Goal: Use online tool/utility: Use online tool/utility

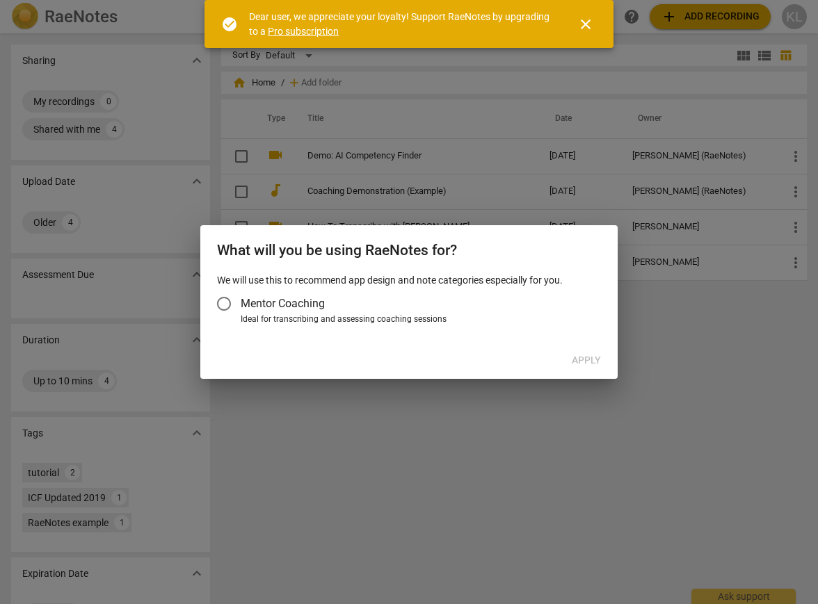
click at [227, 300] on input "Mentor Coaching" at bounding box center [223, 303] width 33 height 33
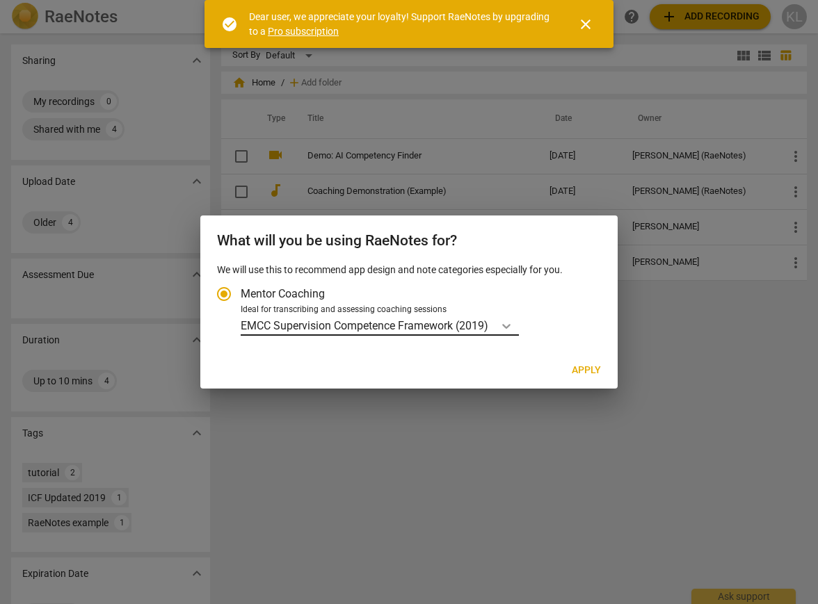
click at [509, 322] on icon "Account type" at bounding box center [506, 326] width 14 height 14
click at [0, 0] on input "Ideal for transcribing and assessing coaching sessions EMCC Supervision Compete…" at bounding box center [0, 0] width 0 height 0
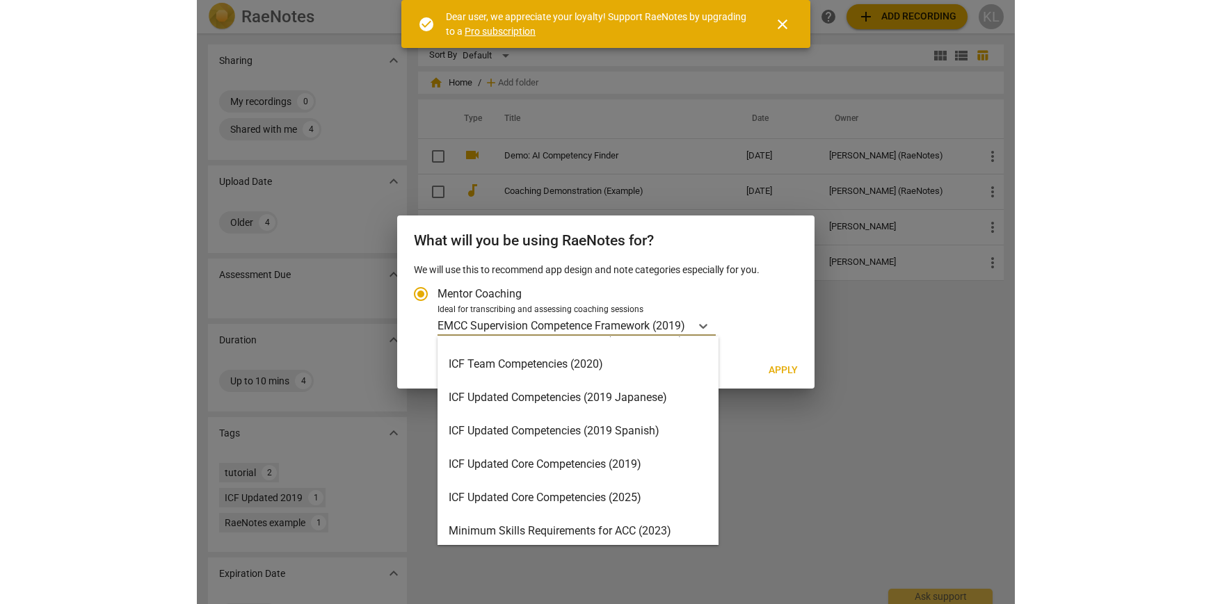
scroll to position [153, 0]
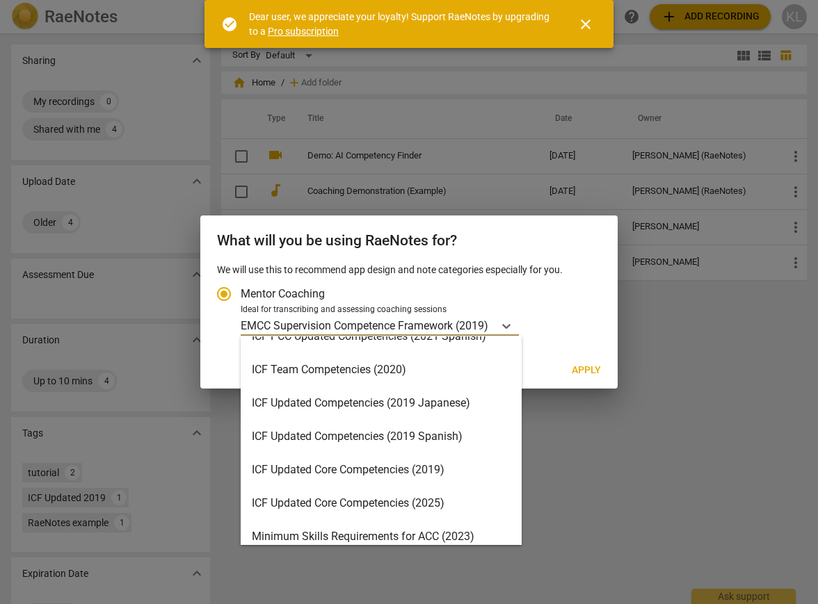
click at [361, 469] on div "ICF Updated Core Competencies (2019)" at bounding box center [381, 470] width 281 height 33
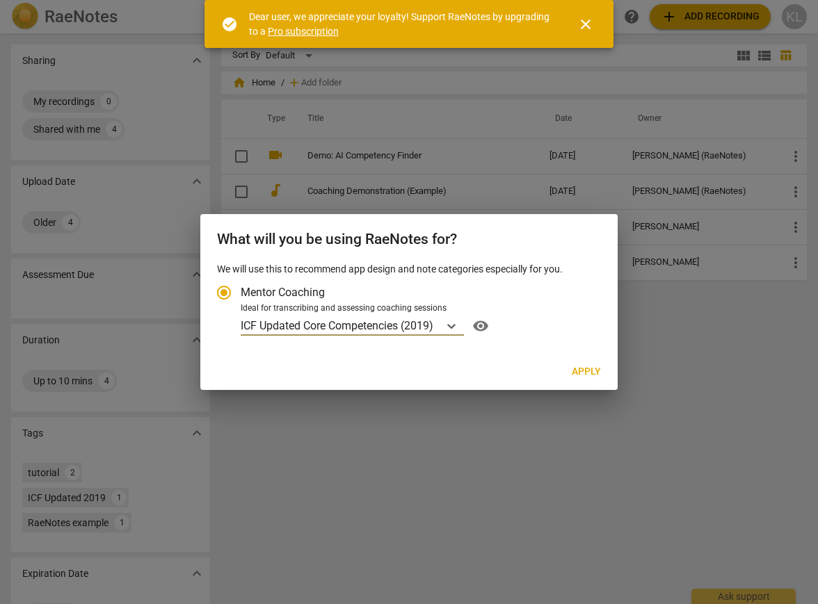
click at [583, 369] on span "Apply" at bounding box center [586, 372] width 29 height 14
radio input "false"
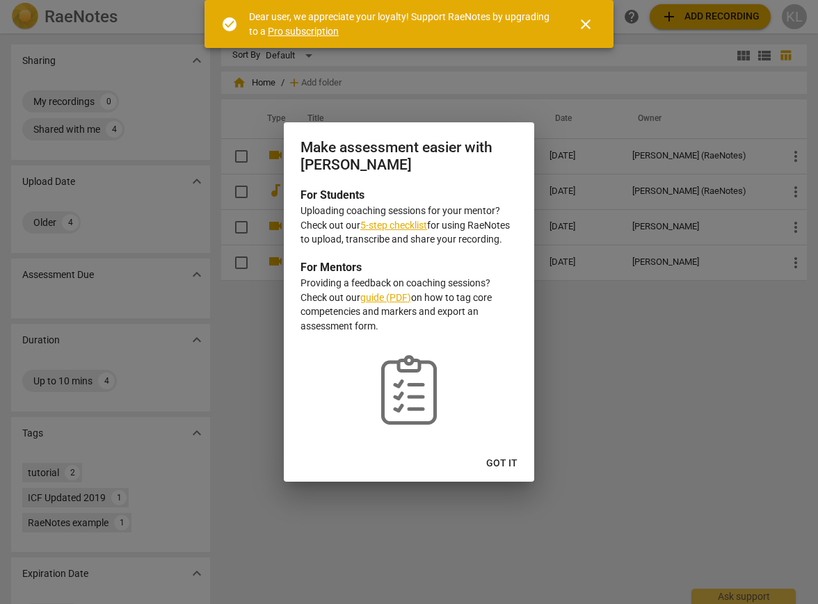
click at [505, 460] on span "Got it" at bounding box center [501, 464] width 31 height 14
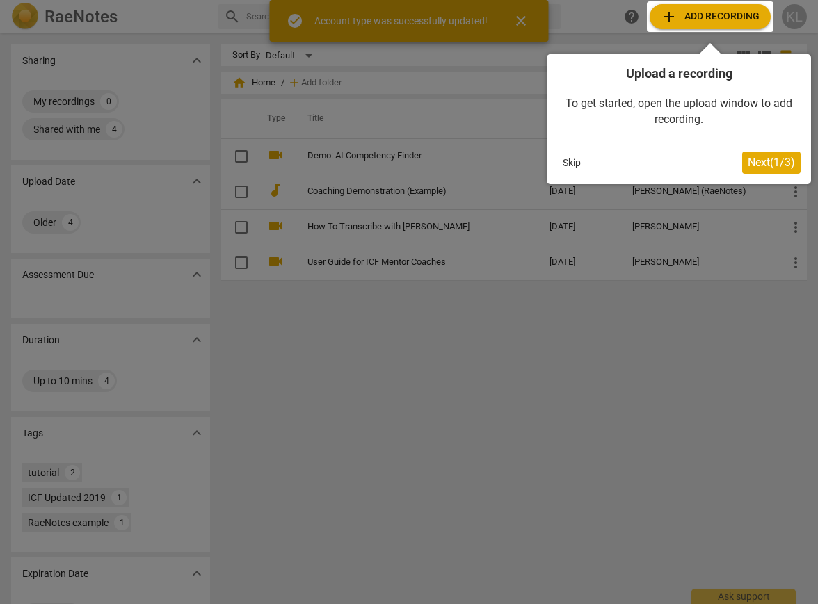
click at [699, 13] on div at bounding box center [710, 16] width 127 height 31
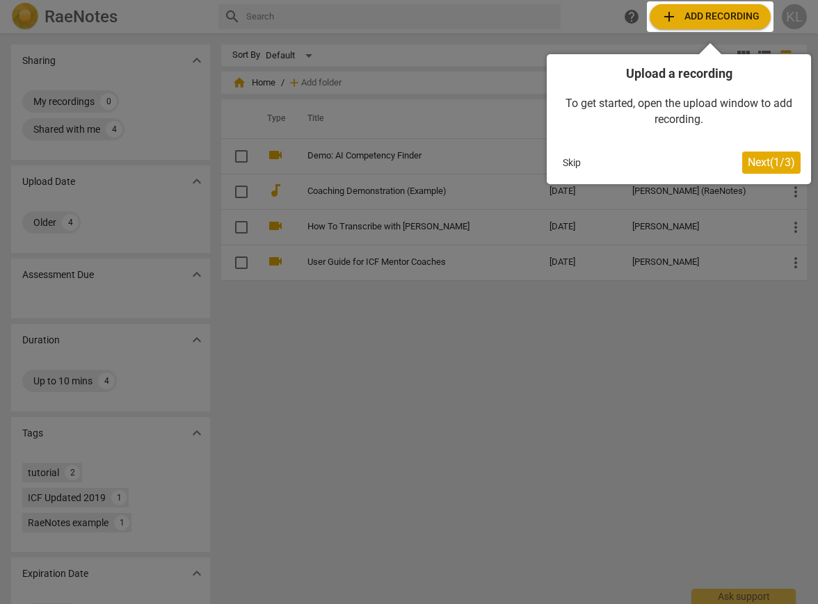
click at [764, 161] on span "Next ( 1 / 3 )" at bounding box center [771, 162] width 47 height 13
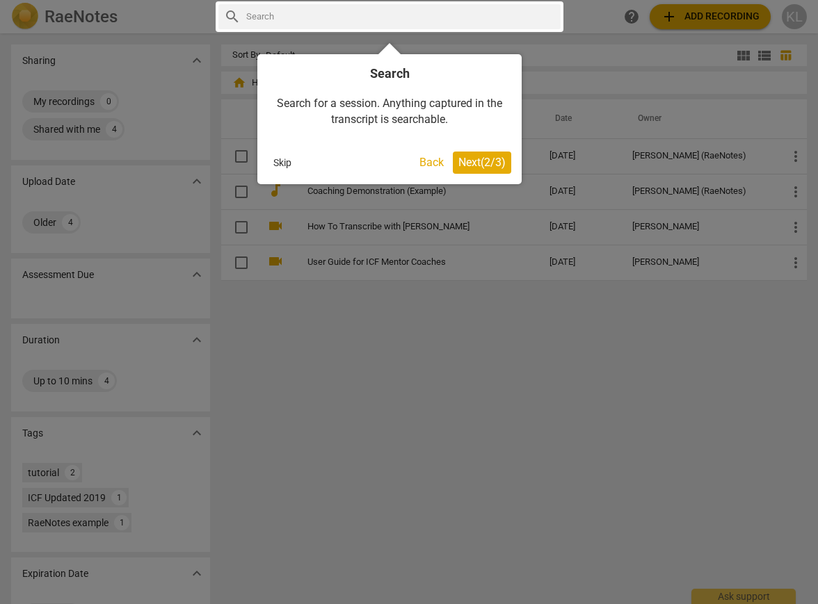
click at [469, 161] on span "Next ( 2 / 3 )" at bounding box center [481, 162] width 47 height 13
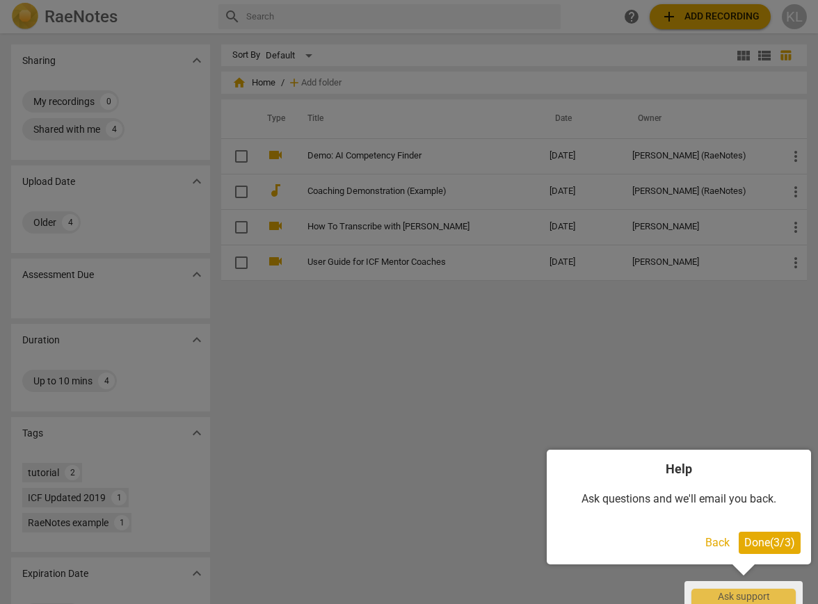
click at [754, 543] on span "Done ( 3 / 3 )" at bounding box center [769, 542] width 51 height 13
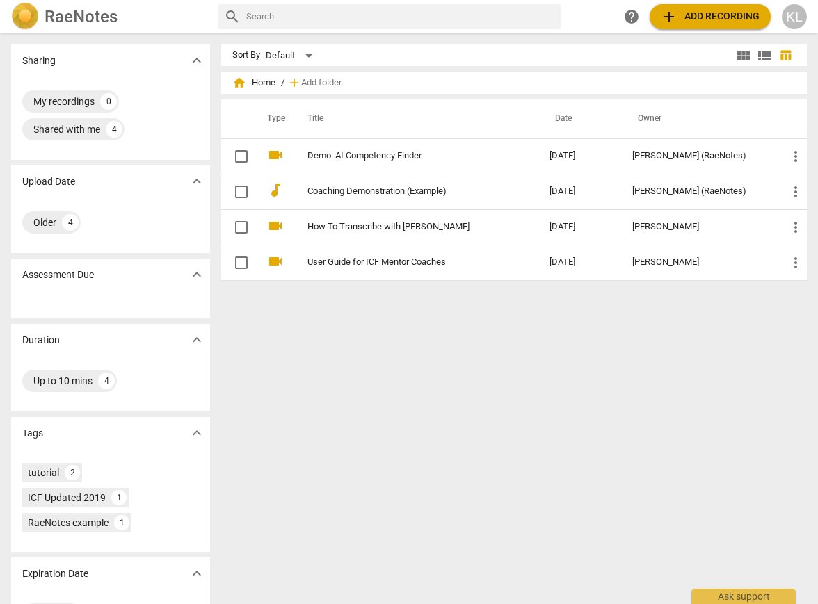
click at [705, 16] on span "add Add recording" at bounding box center [710, 16] width 99 height 17
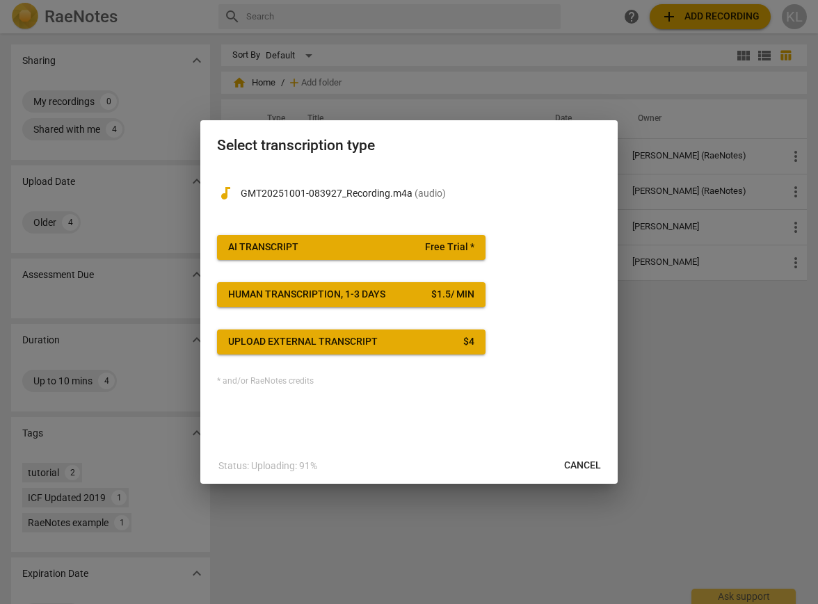
click at [476, 201] on div "audiotrack GMT20251001-083927_Recording.m4a ( audio )" at bounding box center [409, 190] width 384 height 45
click at [291, 243] on div "AI Transcript" at bounding box center [263, 248] width 70 height 14
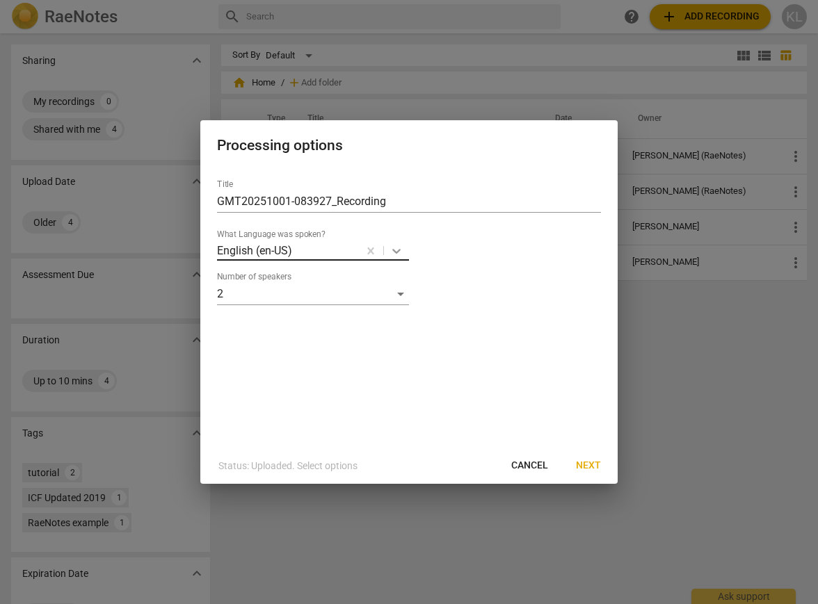
click at [396, 250] on icon at bounding box center [397, 251] width 14 height 14
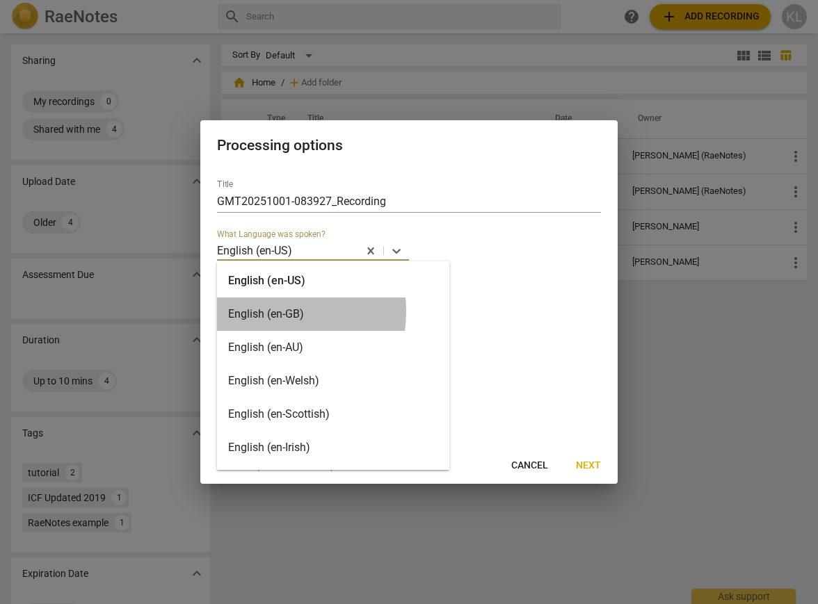
click at [257, 312] on div "English (en-GB)" at bounding box center [333, 314] width 232 height 33
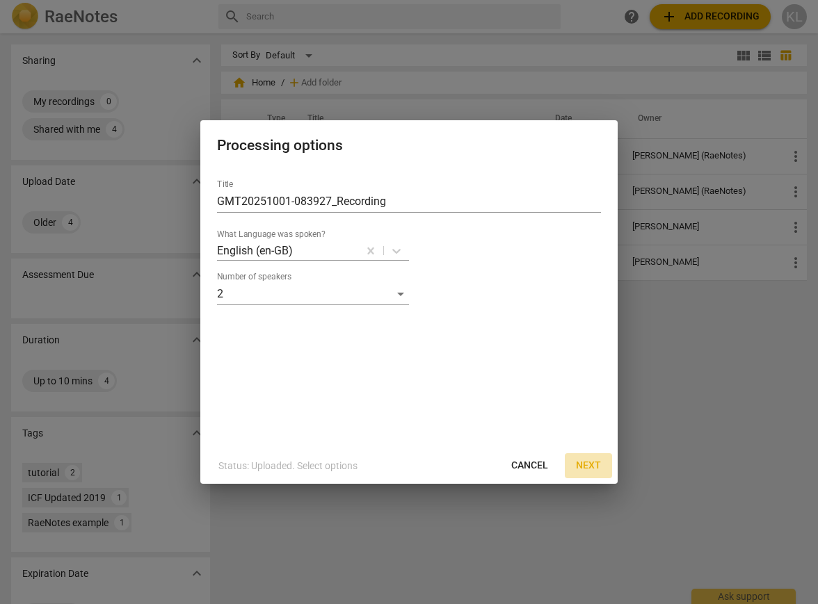
click at [592, 465] on span "Next" at bounding box center [588, 466] width 25 height 14
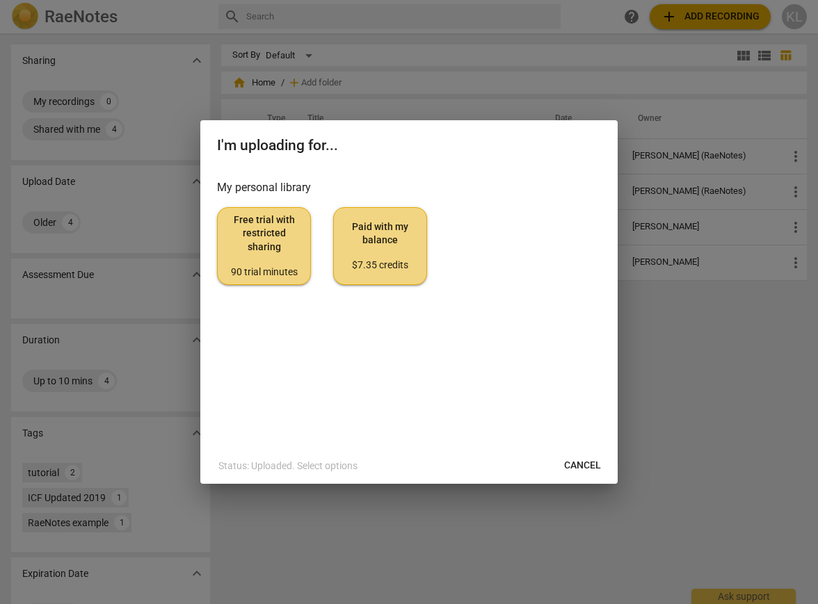
click at [255, 225] on span "Free trial with restricted sharing 90 trial minutes" at bounding box center [264, 246] width 70 height 65
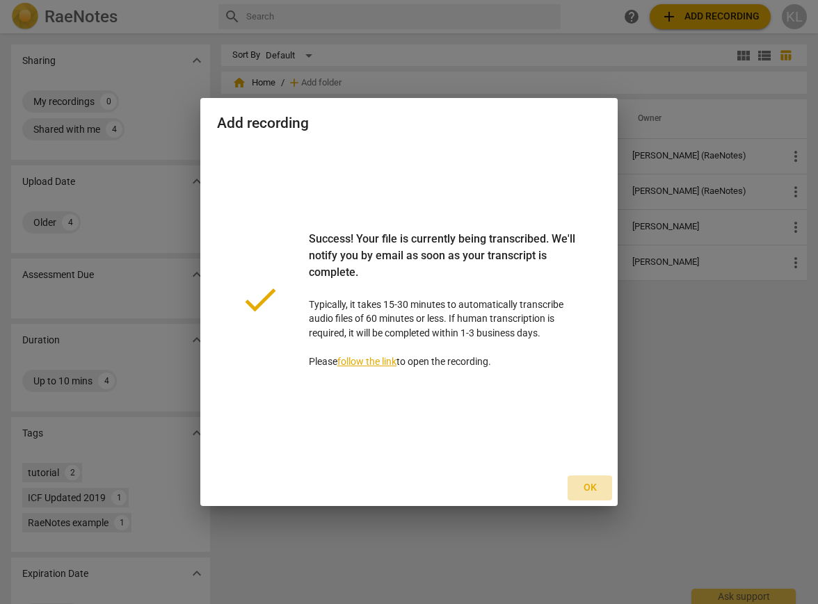
click at [592, 484] on span "Ok" at bounding box center [590, 488] width 22 height 14
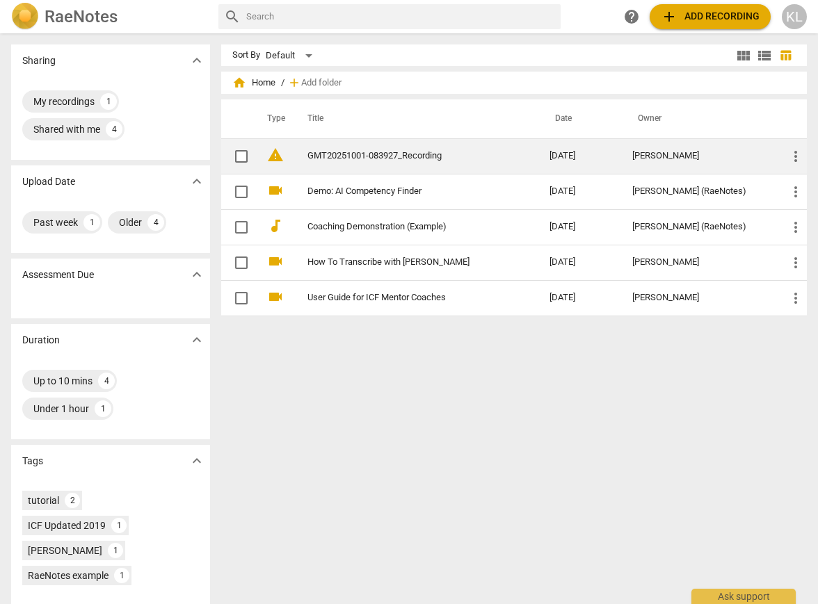
click at [418, 153] on link "GMT20251001-083927_Recording" at bounding box center [403, 156] width 192 height 10
